Goal: Task Accomplishment & Management: Use online tool/utility

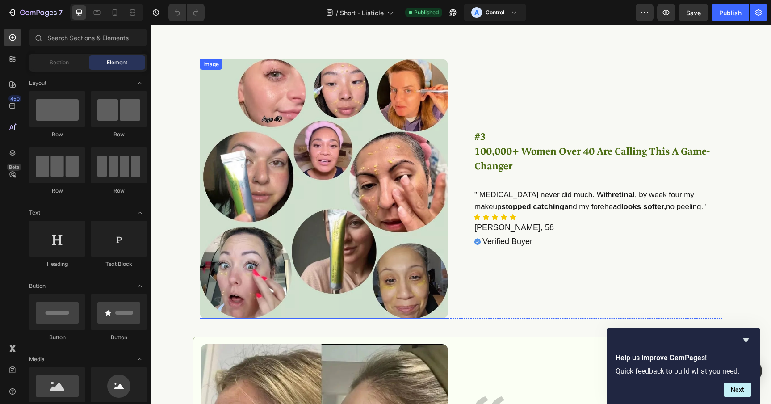
scroll to position [1095, 0]
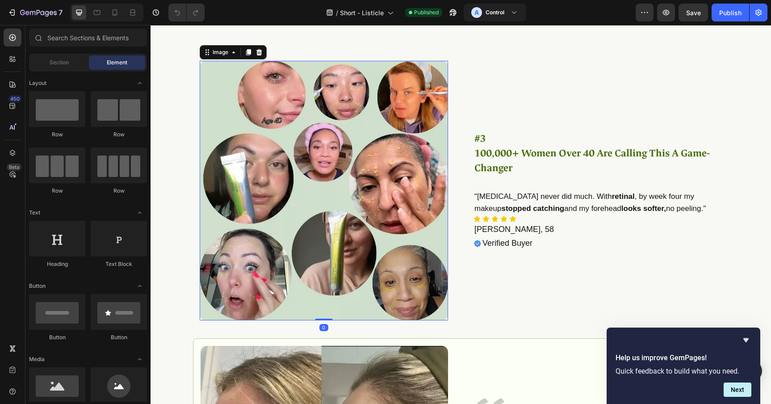
click at [315, 191] on img at bounding box center [324, 190] width 249 height 259
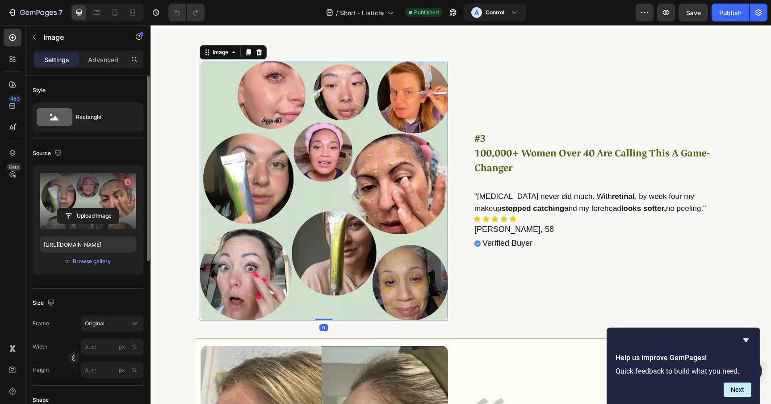
click at [126, 181] on icon "button" at bounding box center [127, 181] width 9 height 9
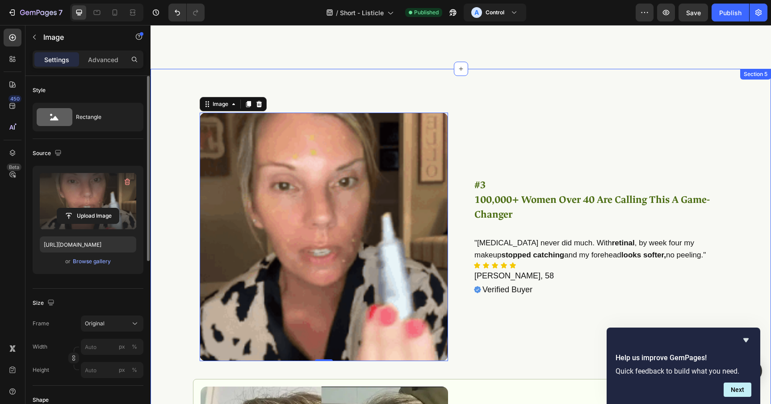
scroll to position [1041, 0]
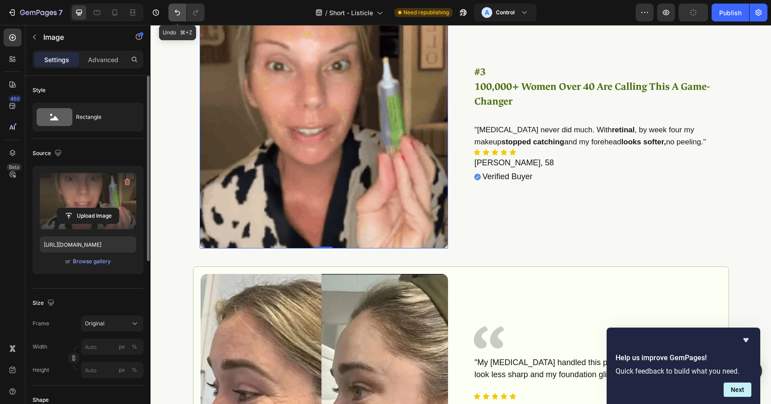
click at [178, 8] on icon "Undo/Redo" at bounding box center [177, 12] width 9 height 9
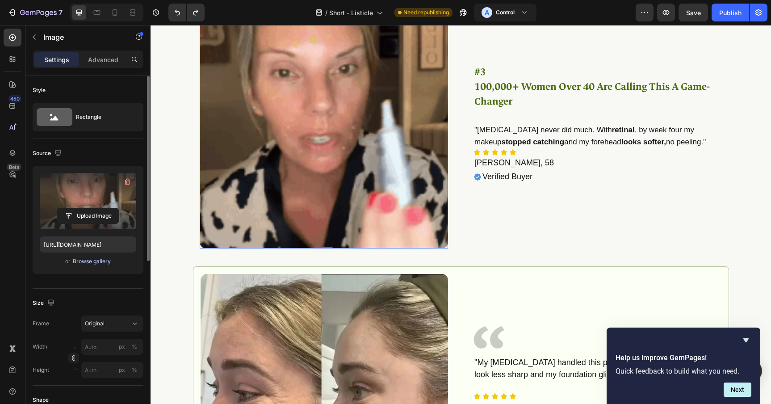
click at [85, 260] on div "Browse gallery" at bounding box center [92, 261] width 38 height 8
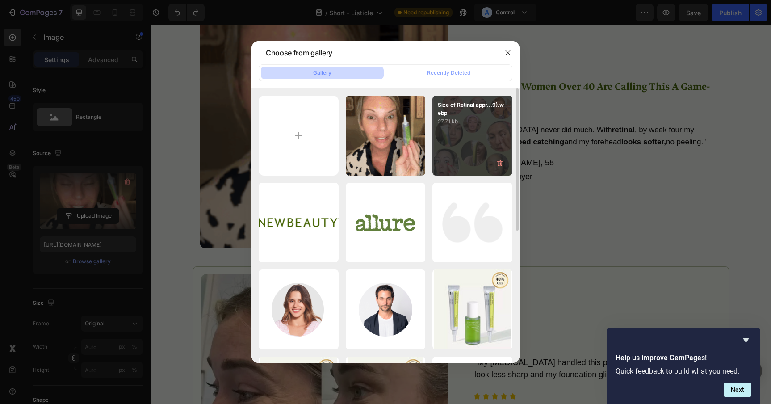
click at [475, 139] on div "Size of Retinal appr...9).webp 27.71 kb" at bounding box center [472, 136] width 80 height 80
type input "[URL][DOMAIN_NAME]"
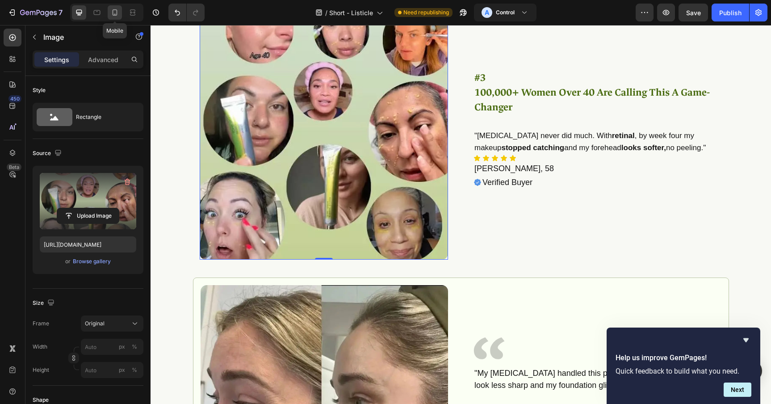
click at [112, 13] on icon at bounding box center [114, 12] width 9 height 9
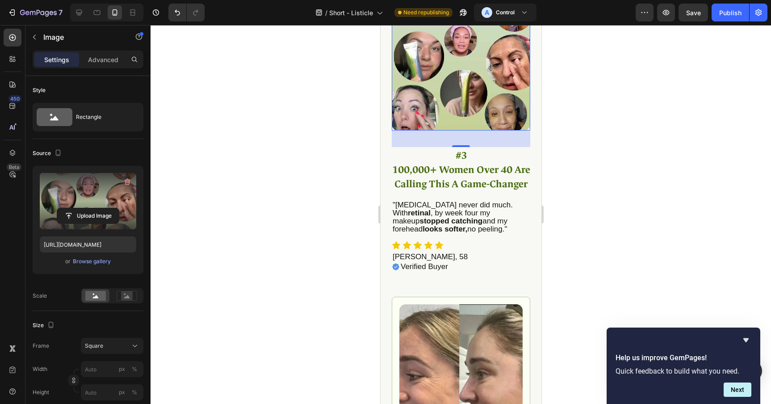
scroll to position [982, 0]
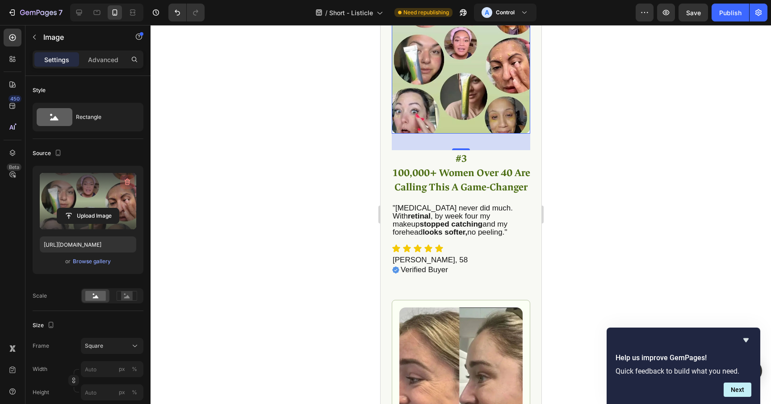
click at [130, 178] on icon "button" at bounding box center [127, 181] width 9 height 9
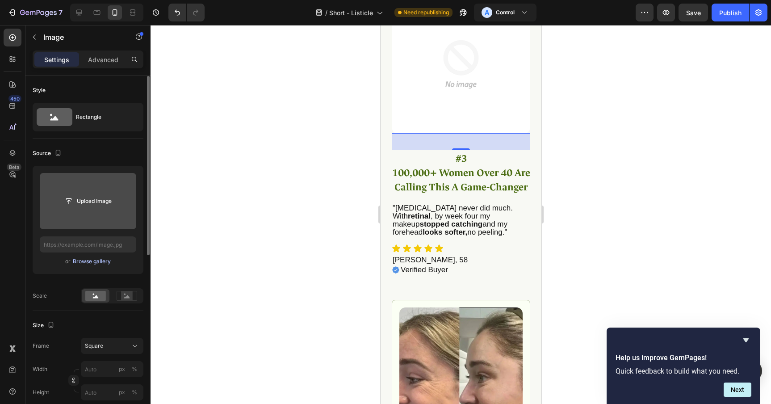
click at [95, 261] on div "Browse gallery" at bounding box center [92, 261] width 38 height 8
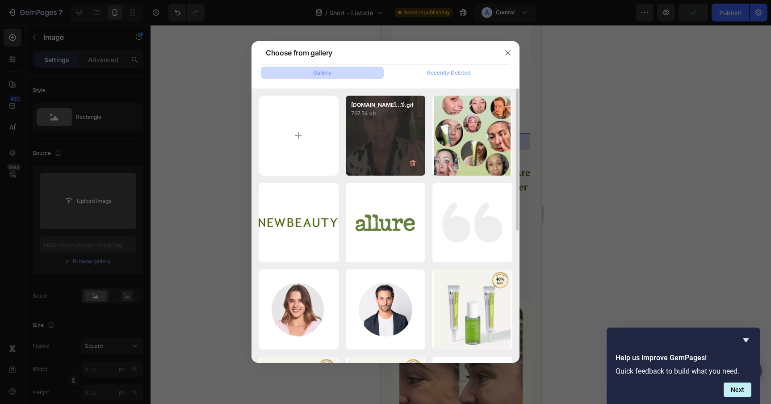
click at [380, 142] on div "[DOMAIN_NAME]...1).gif 767.54 kb" at bounding box center [386, 136] width 80 height 80
type input "[URL][DOMAIN_NAME]"
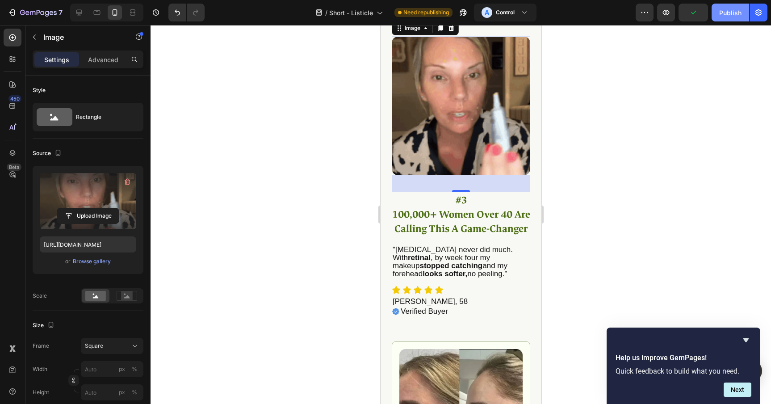
scroll to position [929, 0]
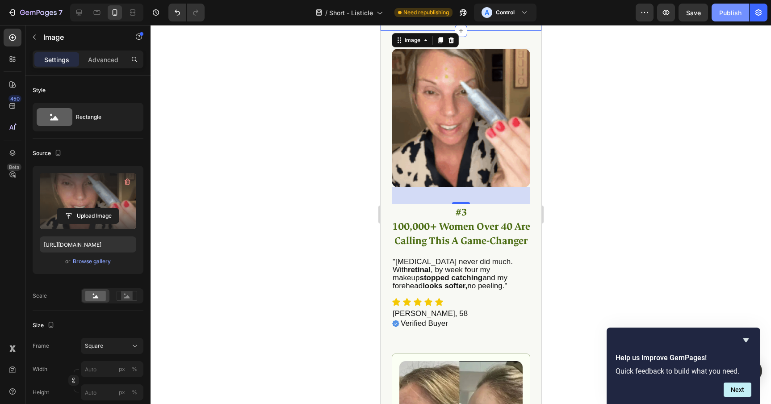
click at [724, 11] on div "Publish" at bounding box center [730, 12] width 22 height 9
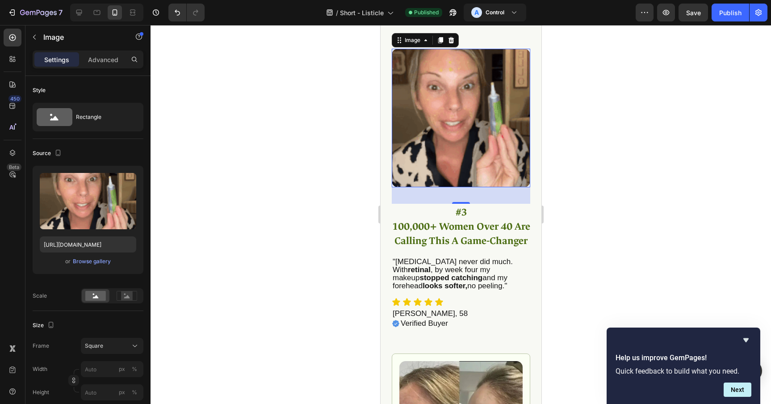
drag, startPoint x: 125, startPoint y: 180, endPoint x: 355, endPoint y: 151, distance: 231.8
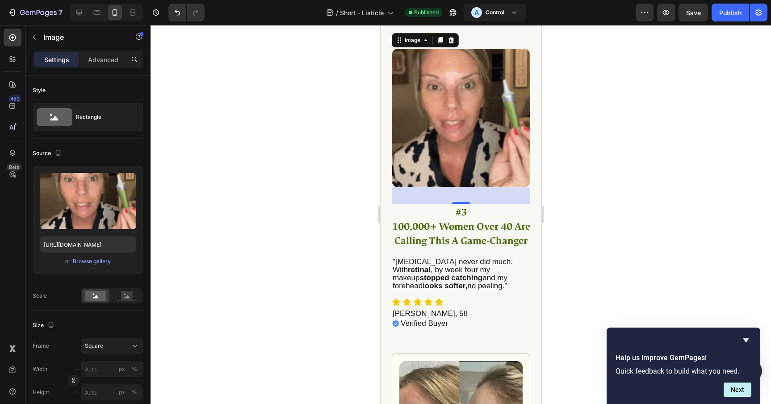
click at [126, 180] on icon "button" at bounding box center [127, 181] width 9 height 9
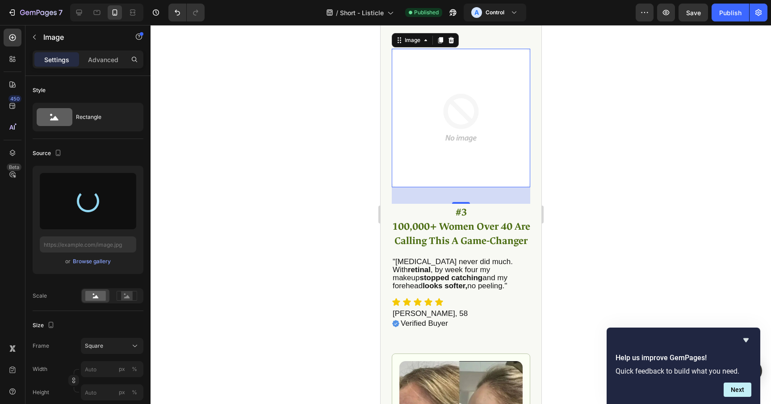
type input "[URL][DOMAIN_NAME]"
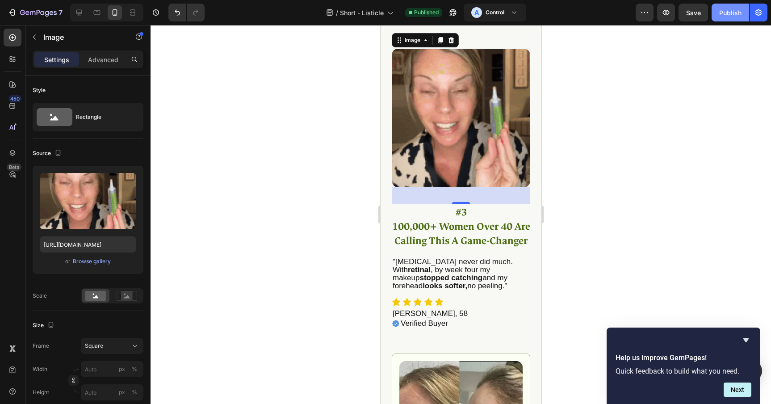
click at [730, 13] on div "Publish" at bounding box center [730, 12] width 22 height 9
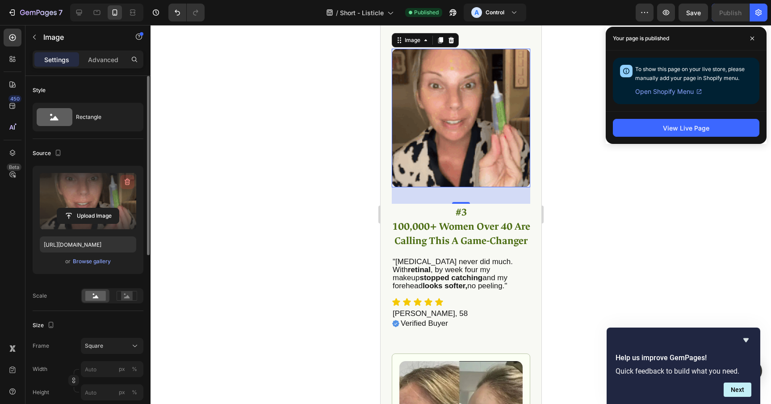
click at [129, 181] on icon "button" at bounding box center [128, 182] width 6 height 7
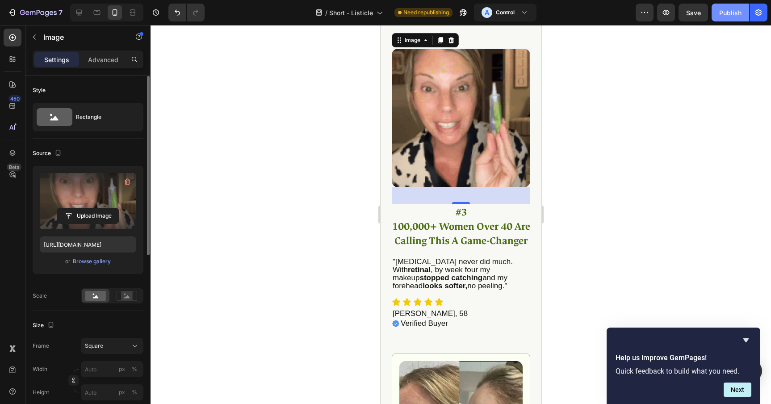
click at [719, 15] on div "Publish" at bounding box center [730, 12] width 22 height 9
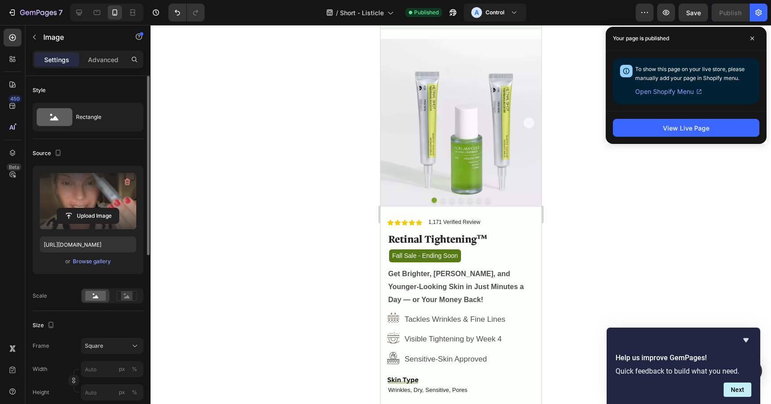
scroll to position [2777, 0]
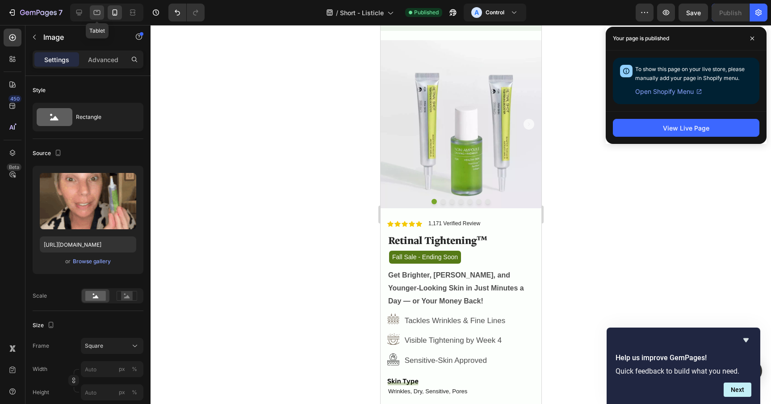
click at [100, 15] on icon at bounding box center [96, 12] width 9 height 9
type input "[URL][DOMAIN_NAME]"
type input "100"
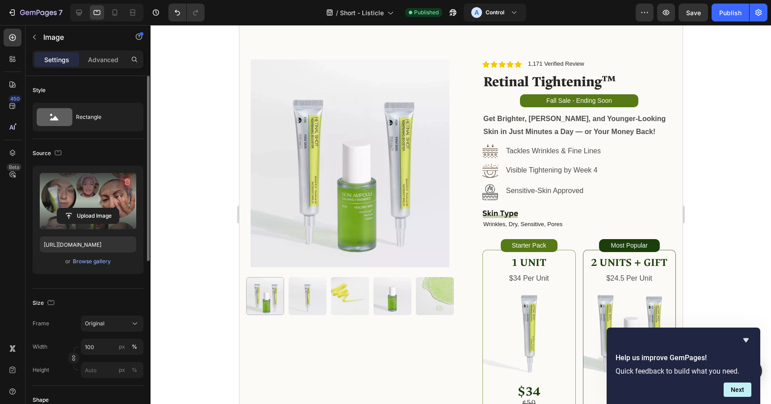
click at [125, 180] on icon "button" at bounding box center [127, 181] width 9 height 9
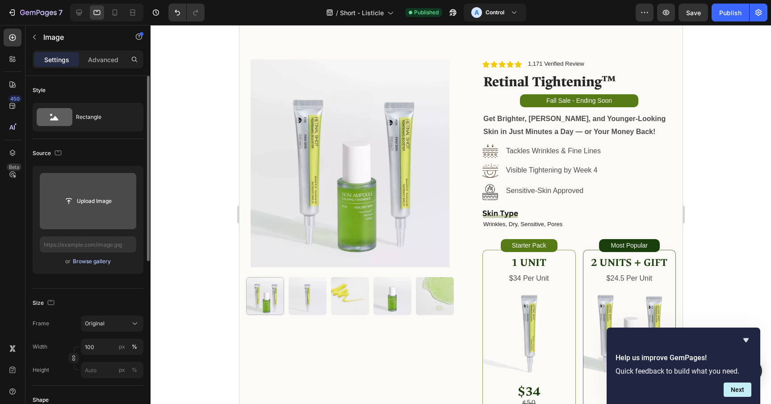
click at [84, 260] on div "Browse gallery" at bounding box center [92, 261] width 38 height 8
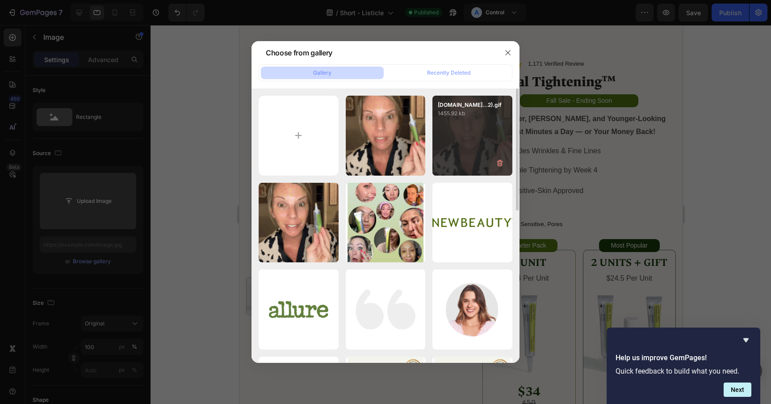
click at [471, 138] on div "[DOMAIN_NAME]...2).gif 1455.92 kb" at bounding box center [472, 136] width 80 height 80
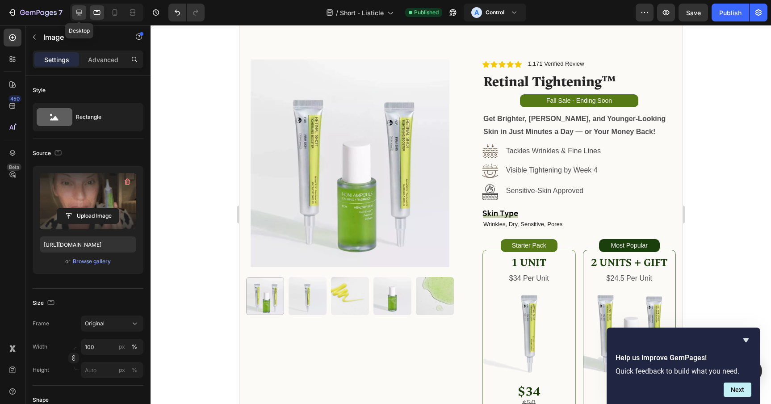
click at [78, 12] on icon at bounding box center [79, 12] width 9 height 9
type input "[URL][DOMAIN_NAME]"
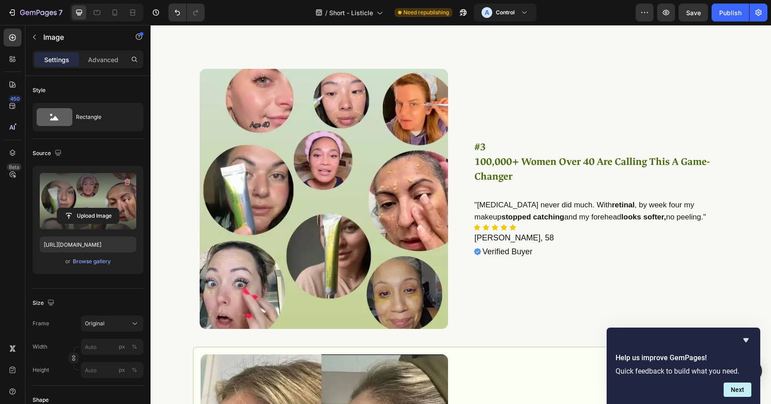
scroll to position [1060, 0]
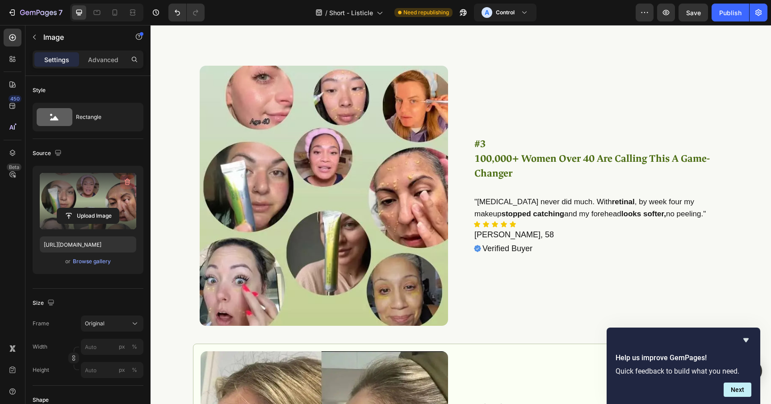
click at [128, 183] on icon "button" at bounding box center [128, 182] width 1 height 3
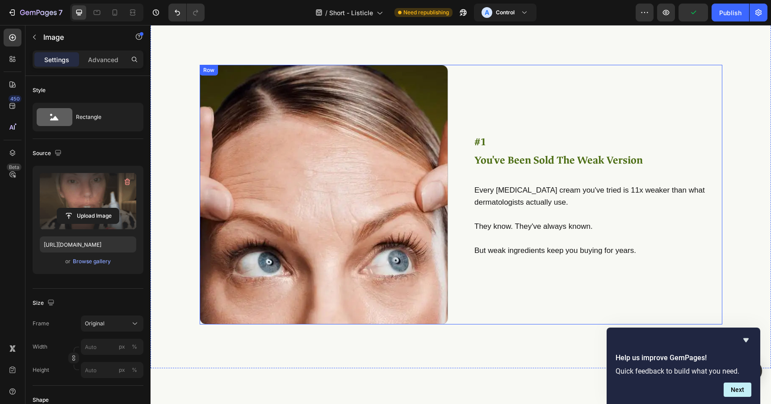
scroll to position [409, 0]
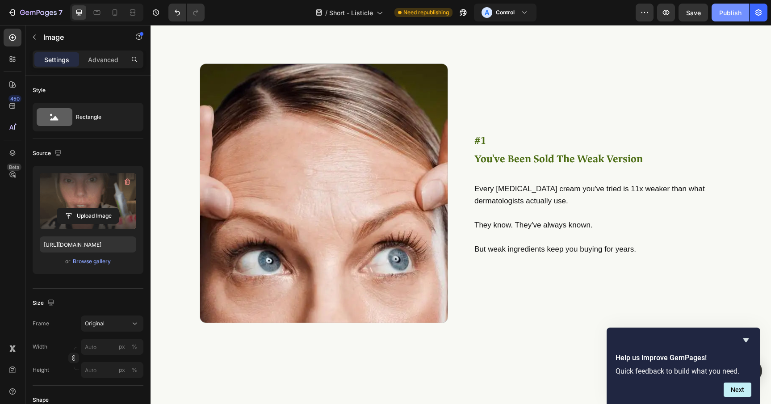
click at [730, 11] on div "Publish" at bounding box center [730, 12] width 22 height 9
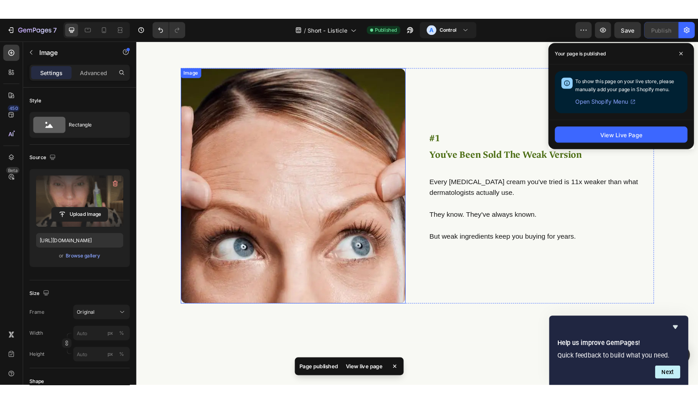
scroll to position [417, 0]
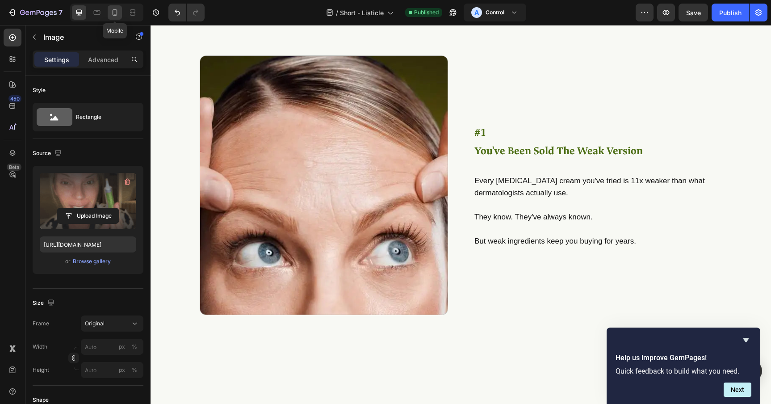
click at [109, 15] on div at bounding box center [115, 12] width 14 height 14
type input "[URL][DOMAIN_NAME]"
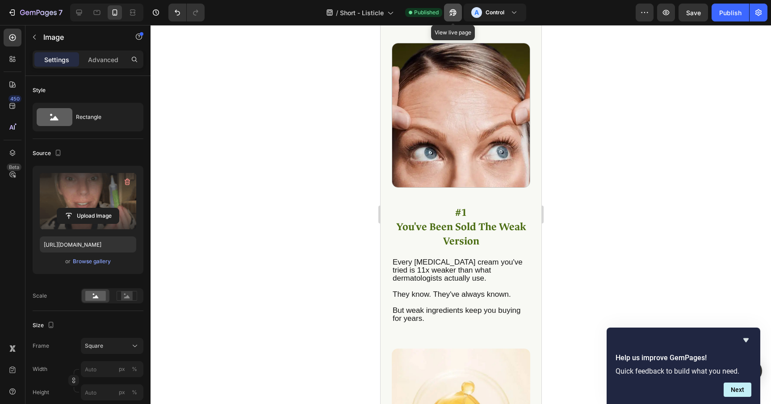
click at [456, 16] on icon "button" at bounding box center [452, 12] width 9 height 9
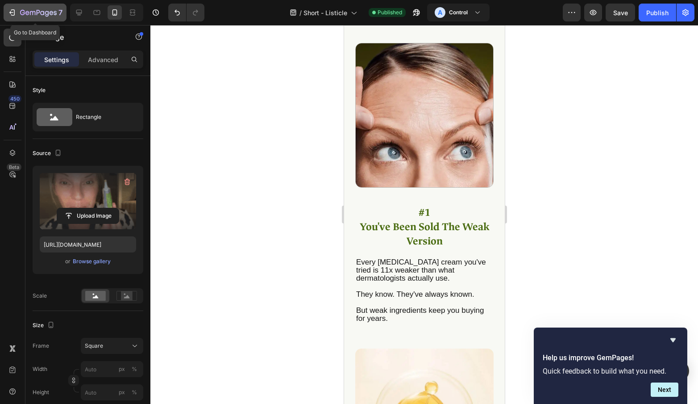
click at [30, 9] on icon "button" at bounding box center [38, 13] width 37 height 8
